Goal: Information Seeking & Learning: Learn about a topic

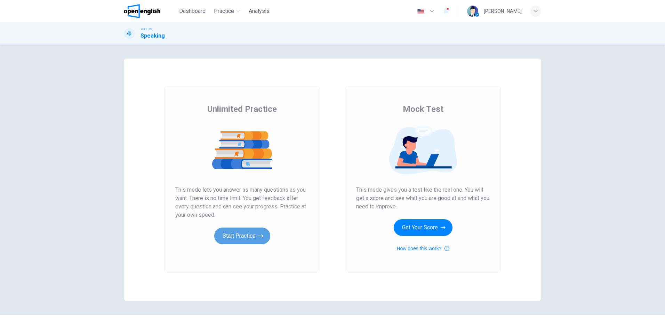
click at [234, 235] on button "Start Practice" at bounding box center [242, 235] width 56 height 17
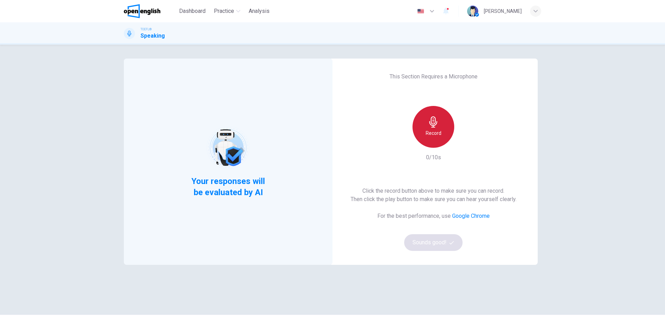
click at [433, 125] on icon "button" at bounding box center [433, 121] width 8 height 11
click at [437, 126] on icon "button" at bounding box center [433, 121] width 11 height 11
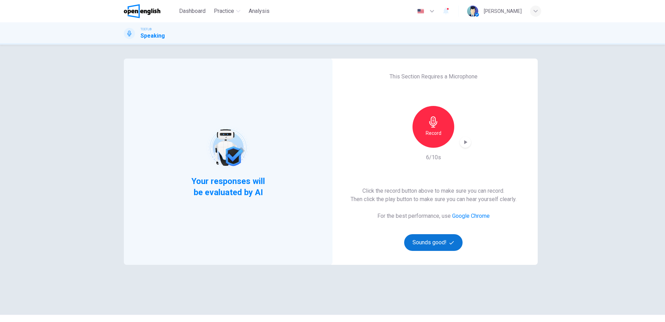
click at [425, 239] on button "Sounds good!" at bounding box center [433, 242] width 58 height 17
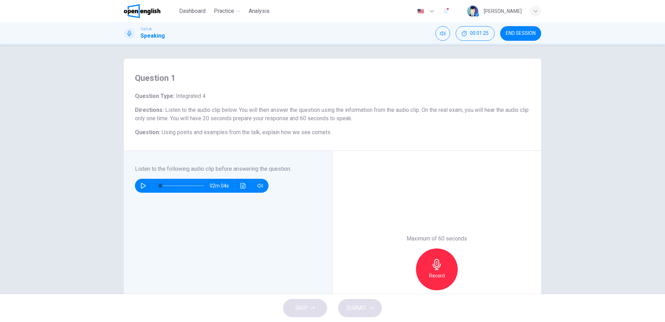
click at [139, 184] on button "button" at bounding box center [143, 186] width 11 height 14
click at [142, 185] on icon "button" at bounding box center [144, 186] width 6 height 6
type input "*"
click at [435, 266] on icon "button" at bounding box center [437, 264] width 8 height 11
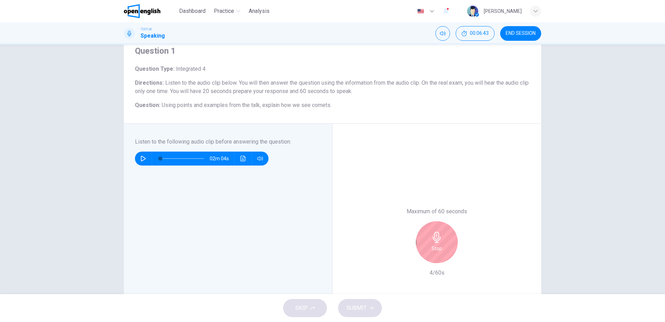
scroll to position [35, 0]
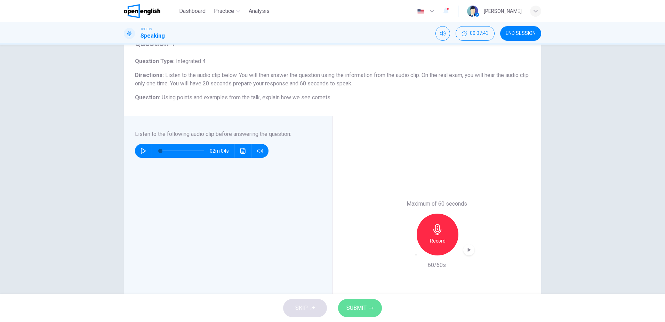
click at [353, 307] on span "SUBMIT" at bounding box center [357, 308] width 20 height 10
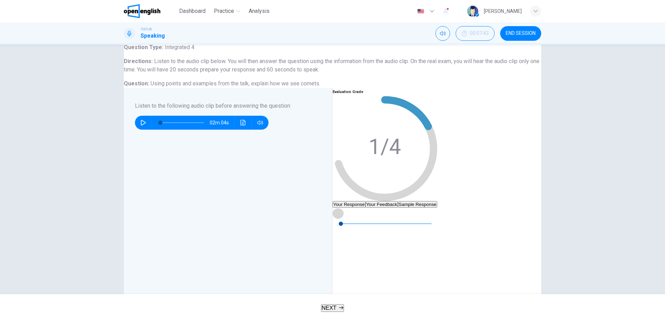
click at [341, 216] on icon "button" at bounding box center [339, 213] width 6 height 6
type input "*"
click at [398, 201] on button "Your Feedback" at bounding box center [382, 204] width 32 height 7
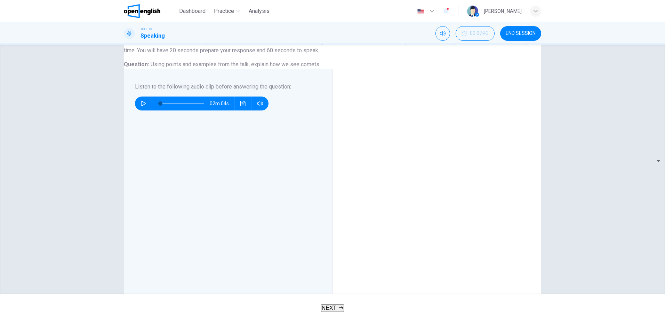
scroll to position [70, 0]
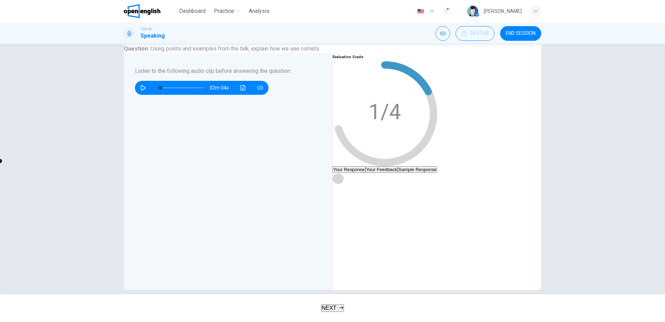
click at [341, 181] on icon "button" at bounding box center [339, 178] width 6 height 6
type input "*"
click at [330, 307] on span "NEXT" at bounding box center [329, 308] width 15 height 6
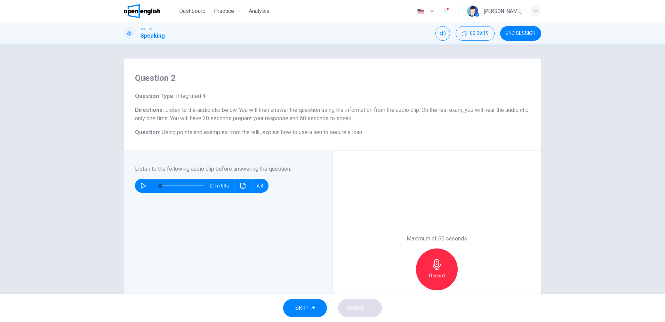
click at [142, 184] on icon "button" at bounding box center [143, 186] width 5 height 6
type input "*"
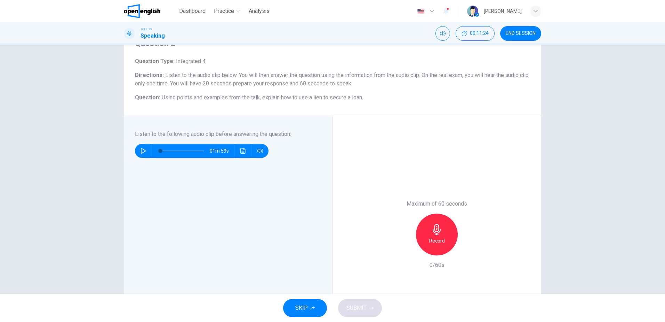
click at [444, 235] on div "Record" at bounding box center [437, 234] width 42 height 42
click at [349, 311] on span "SUBMIT" at bounding box center [357, 308] width 20 height 10
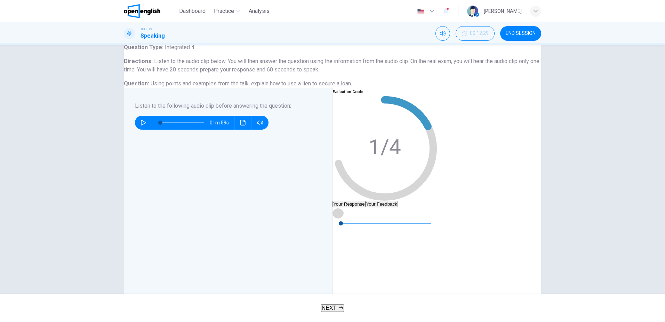
click at [341, 215] on icon "button" at bounding box center [339, 213] width 6 height 6
type input "*"
click at [398, 200] on button "Your Feedback" at bounding box center [382, 203] width 32 height 7
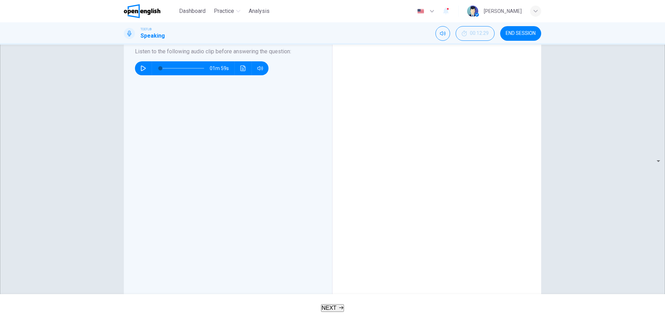
scroll to position [104, 0]
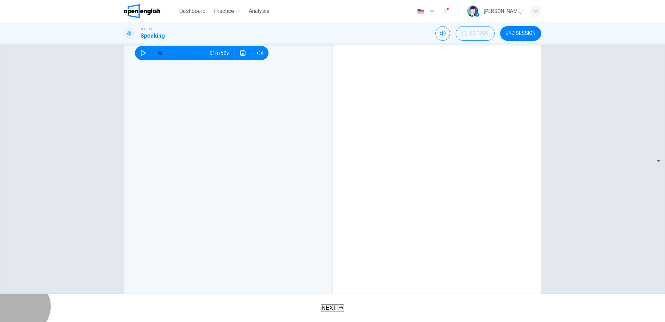
click at [332, 310] on span "NEXT" at bounding box center [329, 308] width 15 height 6
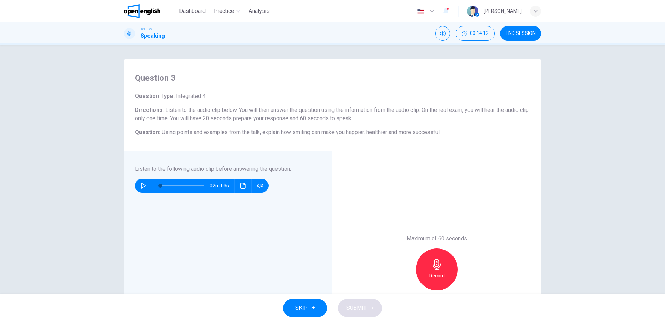
click at [143, 185] on icon "button" at bounding box center [144, 186] width 6 height 6
type input "*"
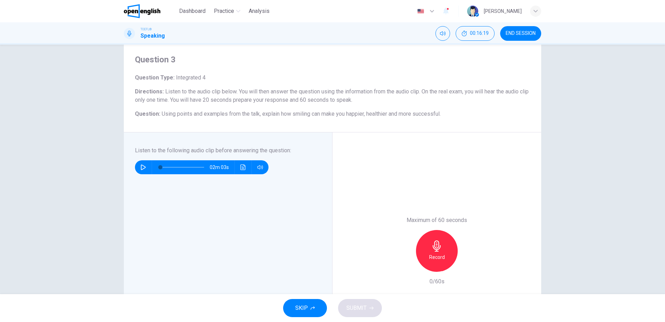
scroll to position [70, 0]
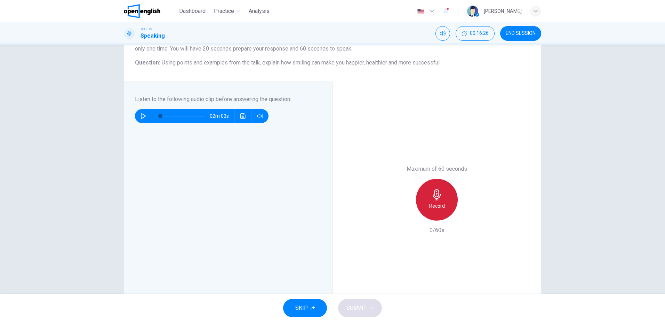
click at [437, 196] on icon "button" at bounding box center [437, 194] width 11 height 11
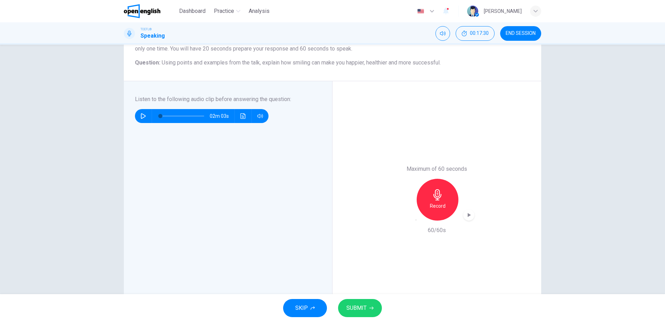
click at [354, 306] on span "SUBMIT" at bounding box center [357, 308] width 20 height 10
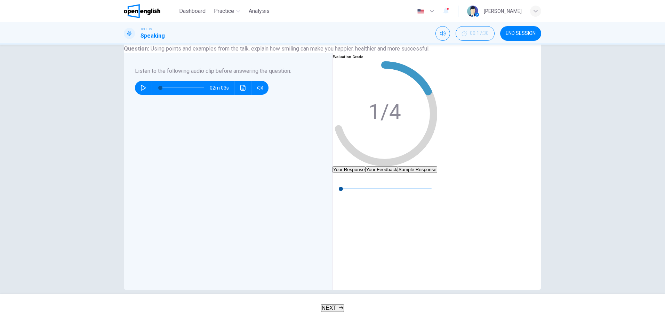
click at [341, 181] on icon "button" at bounding box center [338, 178] width 5 height 6
click at [341, 202] on icon "button" at bounding box center [339, 205] width 6 height 6
type input "**"
type input "***"
type input "**"
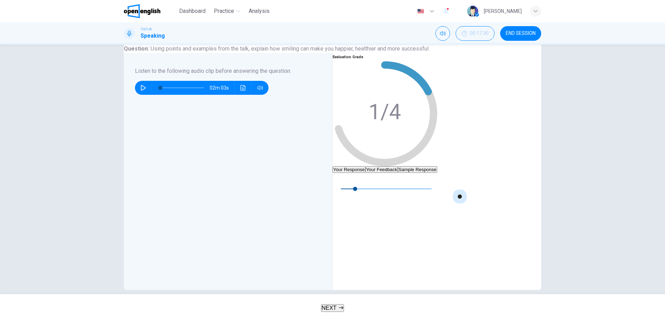
type input "***"
type input "**"
type input "***"
drag, startPoint x: 489, startPoint y: 200, endPoint x: 480, endPoint y: 204, distance: 10.3
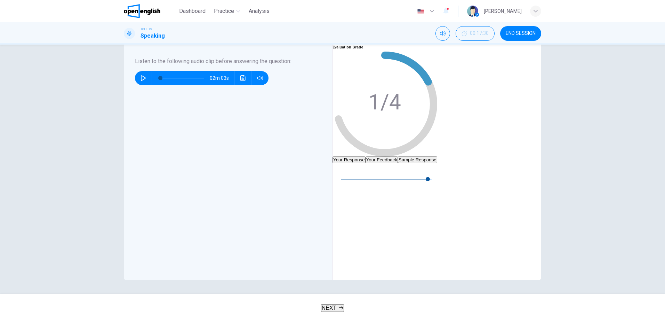
scroll to position [95, 0]
type input "*"
click at [398, 156] on button "Your Feedback" at bounding box center [382, 159] width 32 height 7
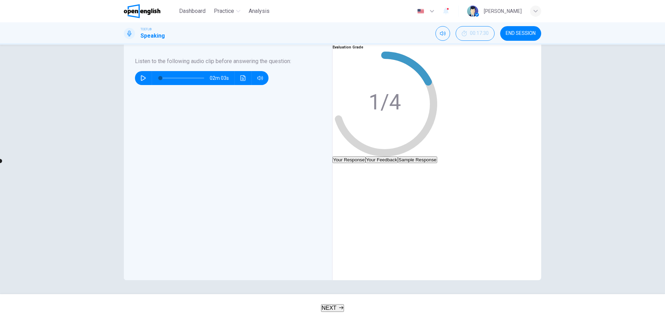
click at [341, 166] on icon "button" at bounding box center [338, 169] width 5 height 6
type input "*"
click at [333, 309] on span "NEXT" at bounding box center [329, 308] width 15 height 6
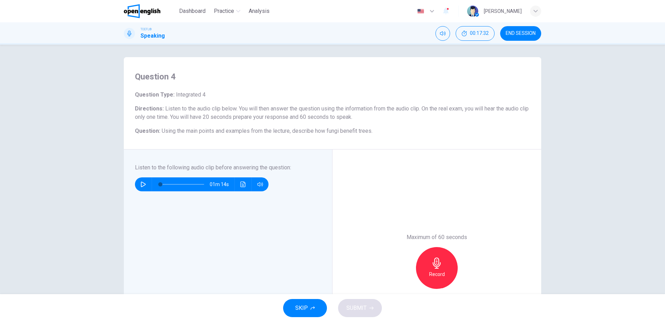
scroll to position [0, 0]
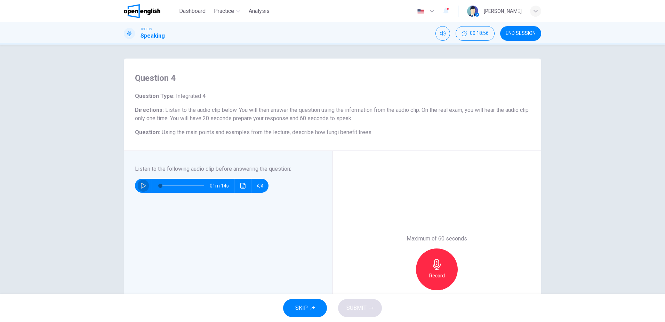
click at [144, 186] on icon "button" at bounding box center [143, 186] width 5 height 6
type input "*"
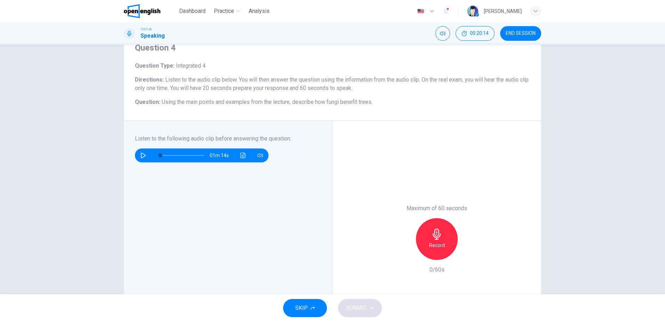
scroll to position [35, 0]
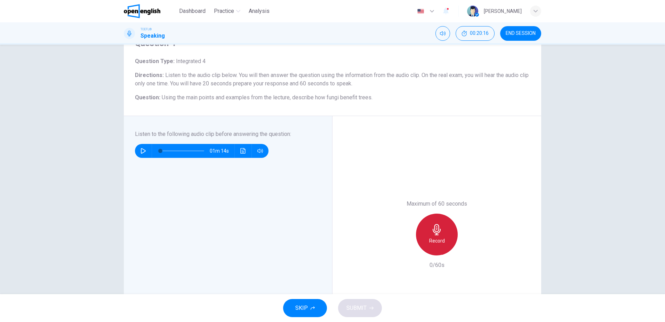
click at [433, 230] on icon "button" at bounding box center [437, 229] width 11 height 11
click at [356, 303] on span "SUBMIT" at bounding box center [357, 308] width 20 height 10
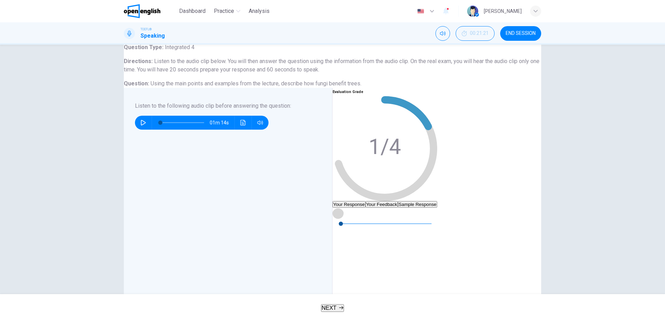
click at [341, 216] on icon "button" at bounding box center [339, 213] width 6 height 6
type input "*"
click at [398, 201] on button "Your Feedback" at bounding box center [382, 204] width 32 height 7
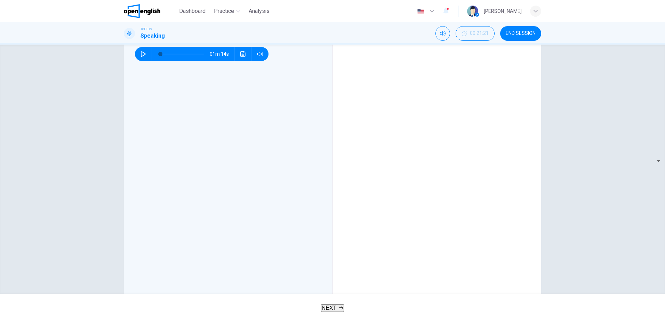
scroll to position [104, 0]
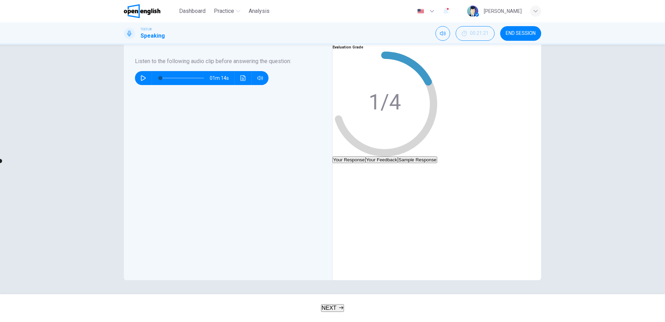
click at [341, 166] on icon "button" at bounding box center [338, 169] width 5 height 6
type input "*"
click at [330, 305] on span "NEXT" at bounding box center [329, 308] width 15 height 6
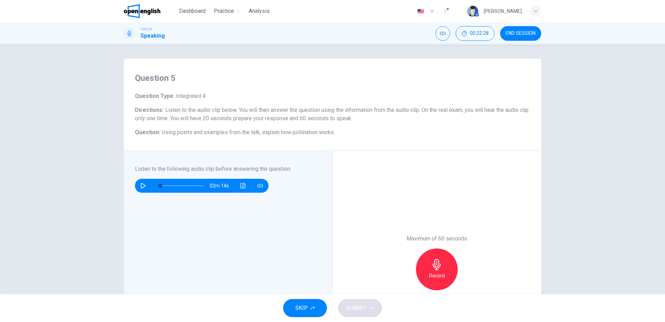
click at [142, 184] on icon "button" at bounding box center [143, 186] width 5 height 6
type input "*"
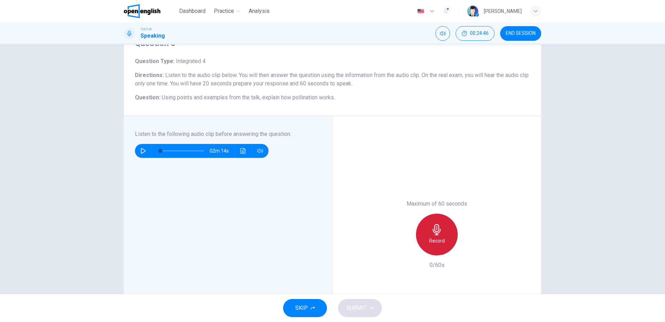
click at [434, 222] on div "Record" at bounding box center [437, 234] width 42 height 42
click at [361, 307] on span "SUBMIT" at bounding box center [357, 308] width 20 height 10
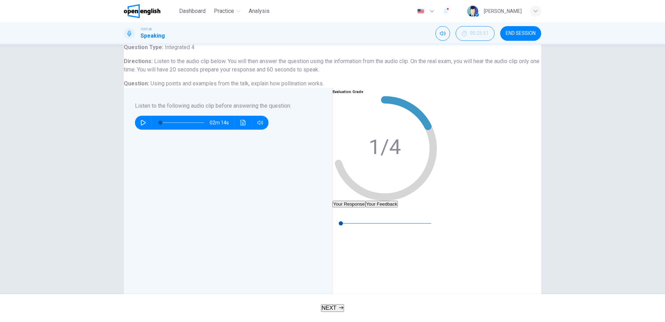
click at [341, 215] on icon "button" at bounding box center [339, 213] width 6 height 6
type input "*"
click at [398, 200] on button "Your Feedback" at bounding box center [382, 203] width 32 height 7
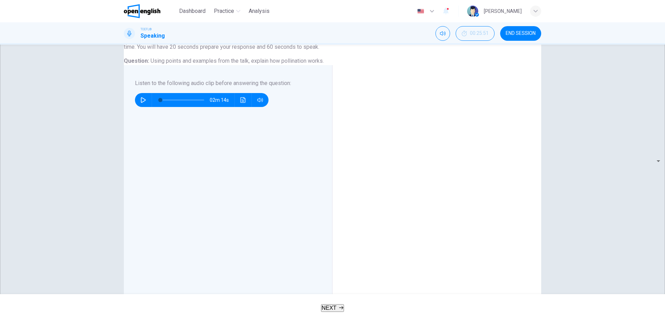
scroll to position [104, 0]
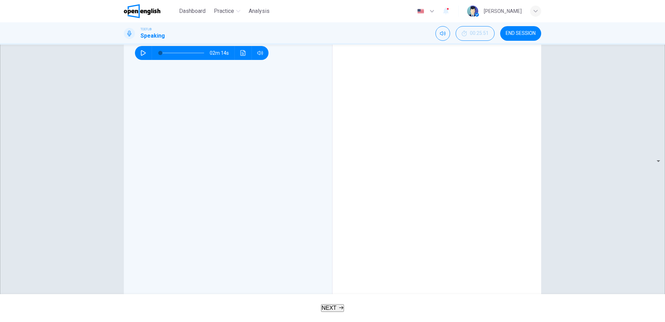
click at [523, 29] on button "END SESSION" at bounding box center [520, 33] width 41 height 15
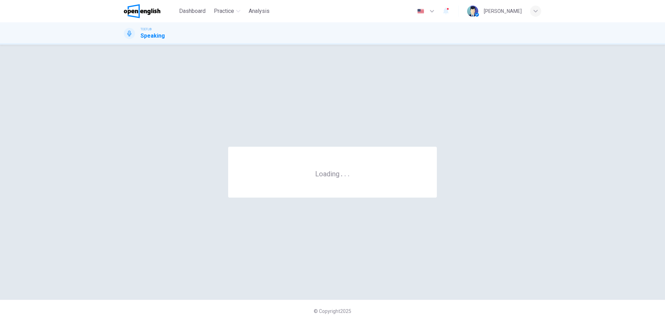
scroll to position [0, 0]
